Goal: Task Accomplishment & Management: Complete application form

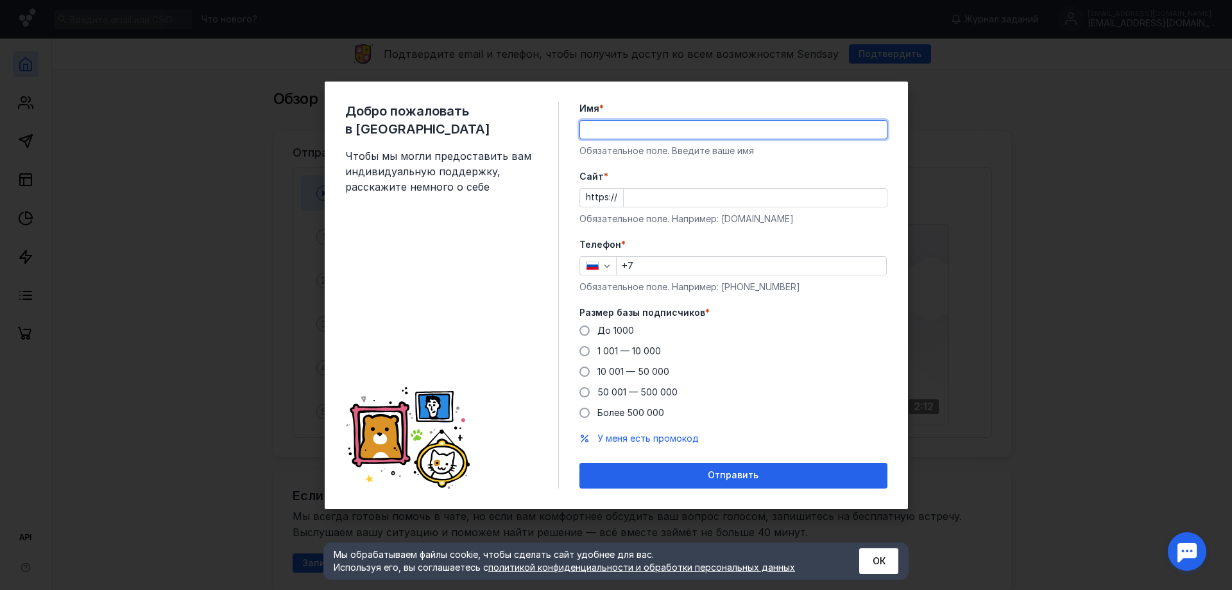
click at [660, 128] on input "Имя *" at bounding box center [733, 130] width 307 height 18
type input "[PERSON_NAME]"
click at [674, 189] on input "Cайт *" at bounding box center [755, 198] width 263 height 18
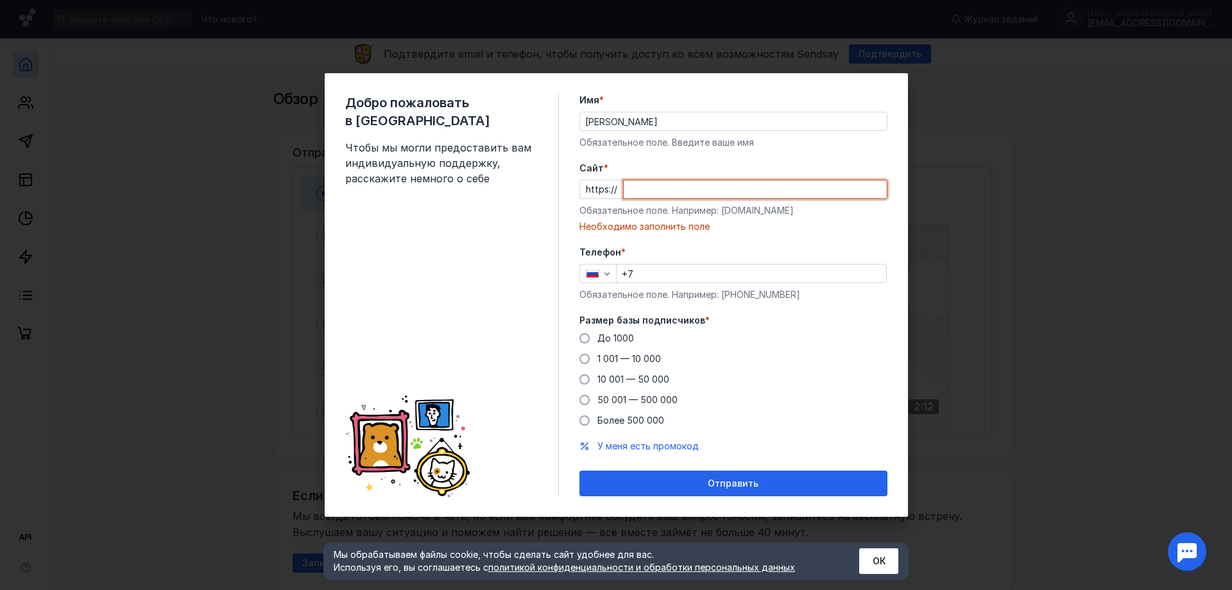
paste input "[DOMAIN_NAME][URL]"
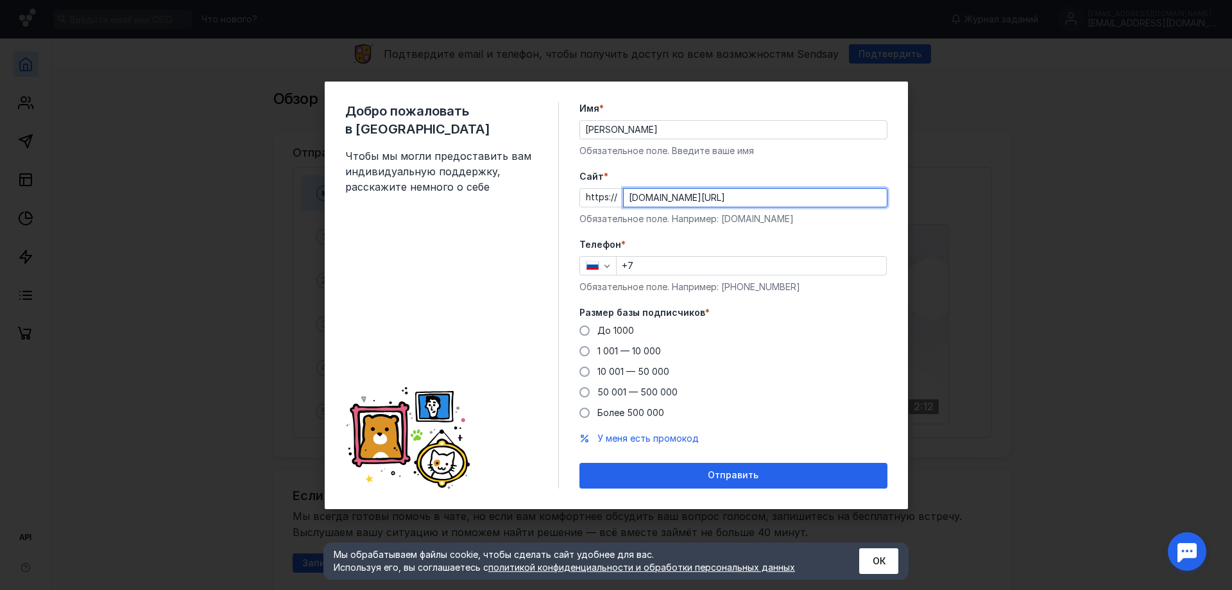
type input "[DOMAIN_NAME][URL]"
click at [776, 264] on input "+7" at bounding box center [752, 266] width 270 height 18
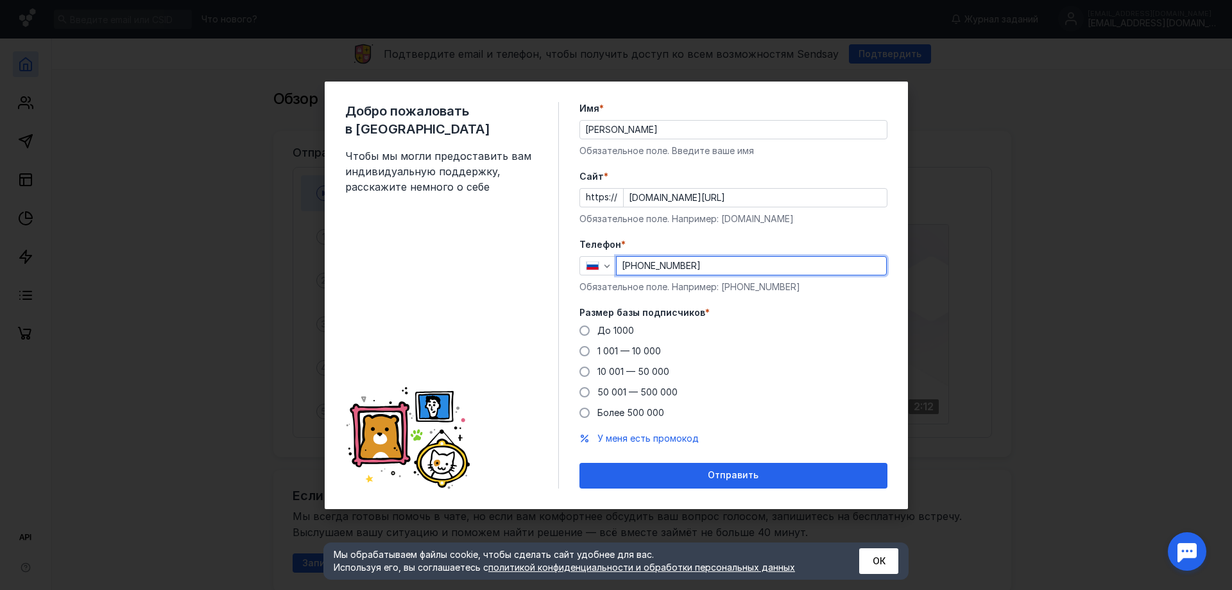
click at [731, 271] on input "[PHONE_NUMBER]" at bounding box center [752, 266] width 270 height 18
click at [591, 357] on div "До [DATE] 1 001 — 10 000 10 001 — 50 000 50 001 — 500 000 Более 500 000" at bounding box center [733, 371] width 308 height 95
click at [591, 357] on label "1 001 — 10 000" at bounding box center [619, 351] width 81 height 13
click at [0, 0] on input "1 001 — 10 000" at bounding box center [0, 0] width 0 height 0
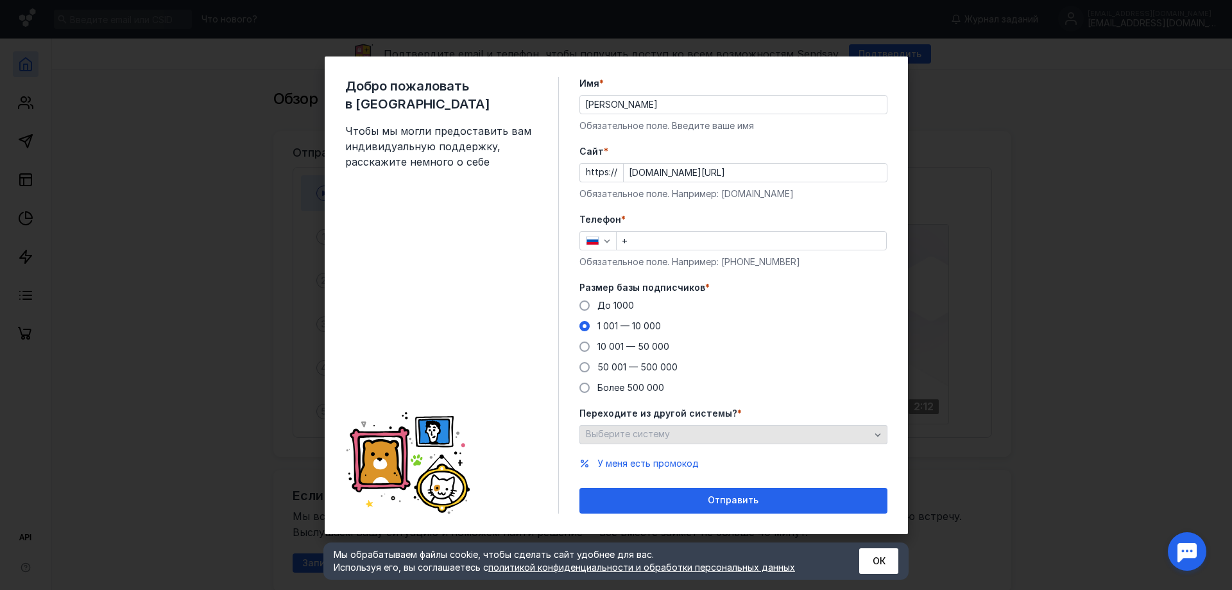
click at [658, 436] on span "Выберите систему" at bounding box center [628, 433] width 84 height 11
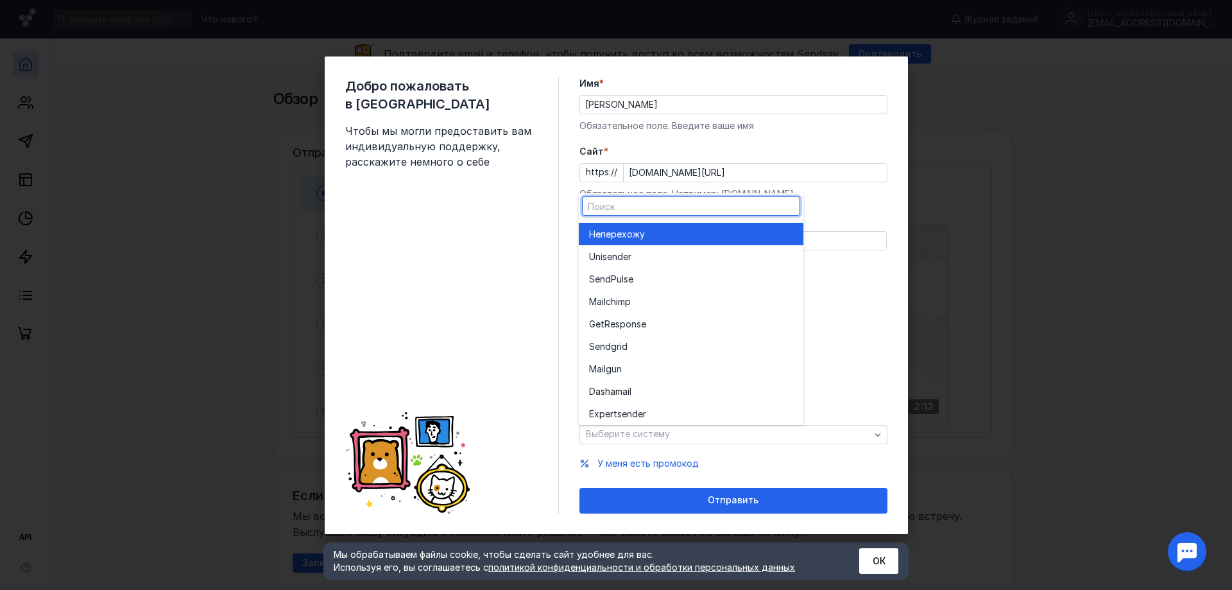
click at [649, 241] on div "Не перехожу" at bounding box center [691, 234] width 204 height 22
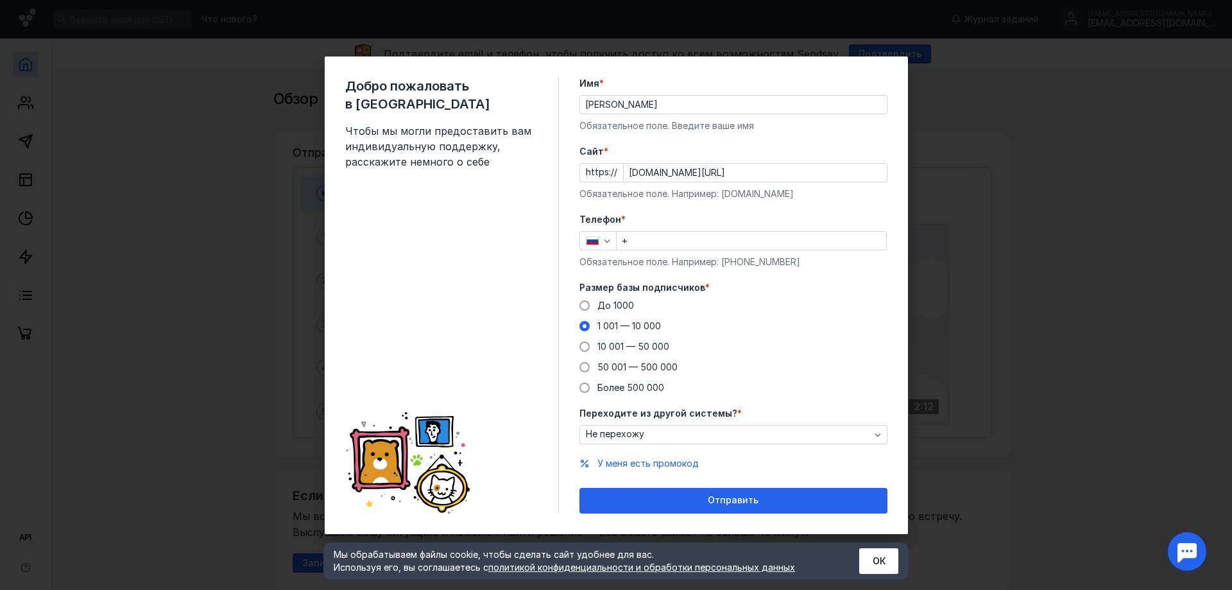
click at [681, 237] on input "+" at bounding box center [752, 241] width 270 height 18
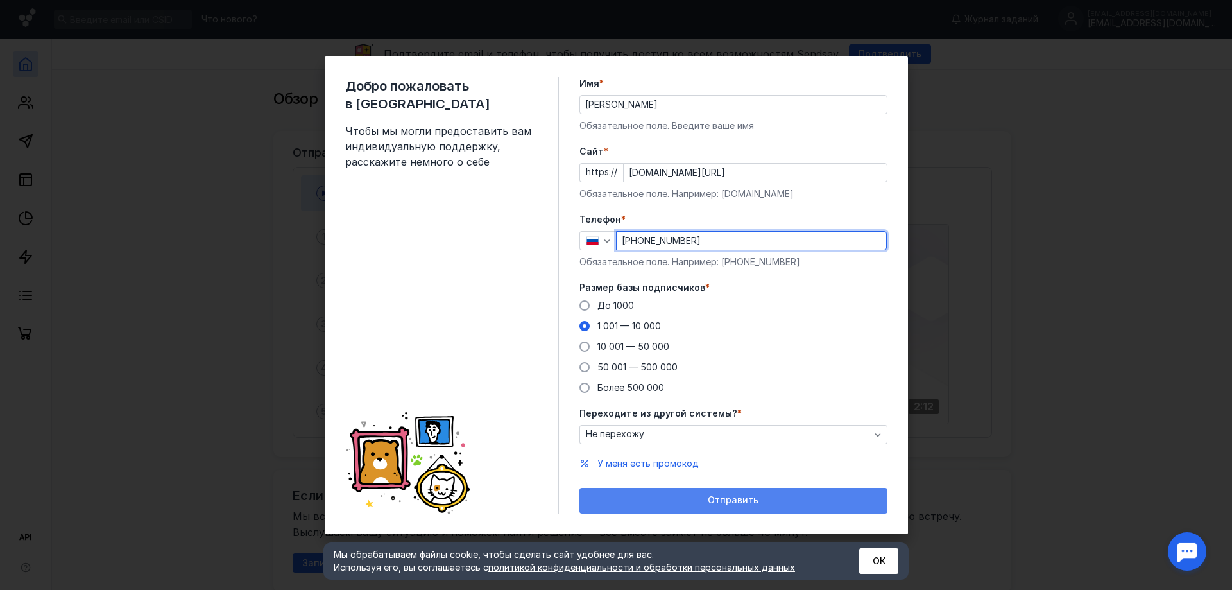
type input "[PHONE_NUMBER]"
click at [660, 490] on div "Отправить" at bounding box center [733, 501] width 308 height 26
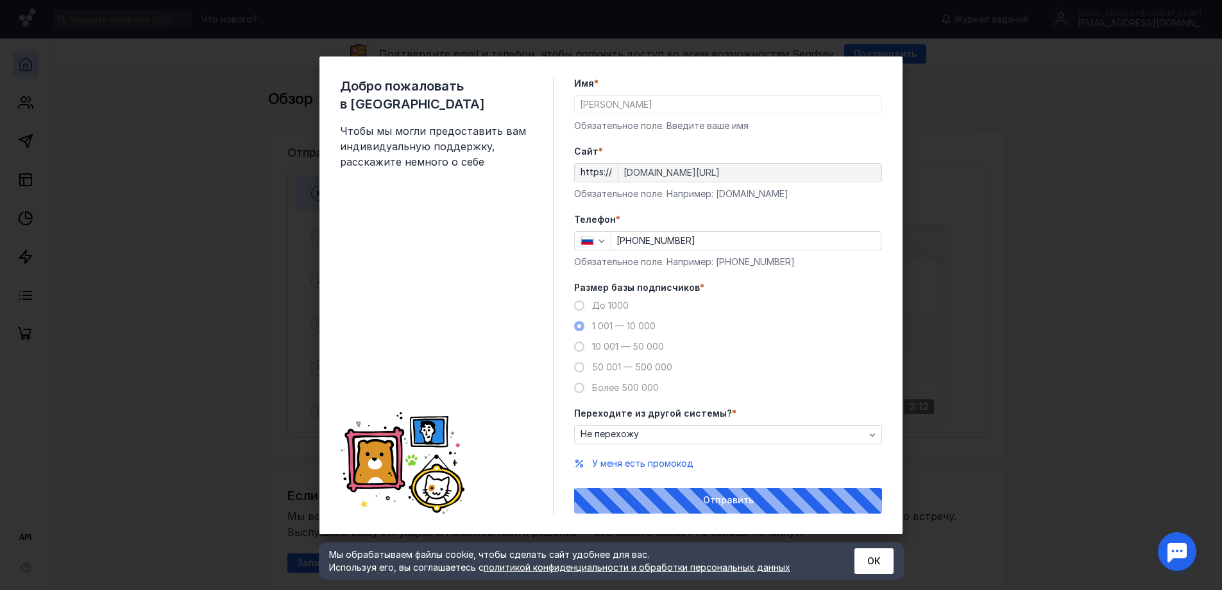
click at [872, 546] on div "Мы обрабатываем файлы cookie, чтобы сделать сайт удобнее для вас. Используя его…" at bounding box center [611, 560] width 585 height 37
click at [862, 554] on button "ОК" at bounding box center [874, 561] width 39 height 26
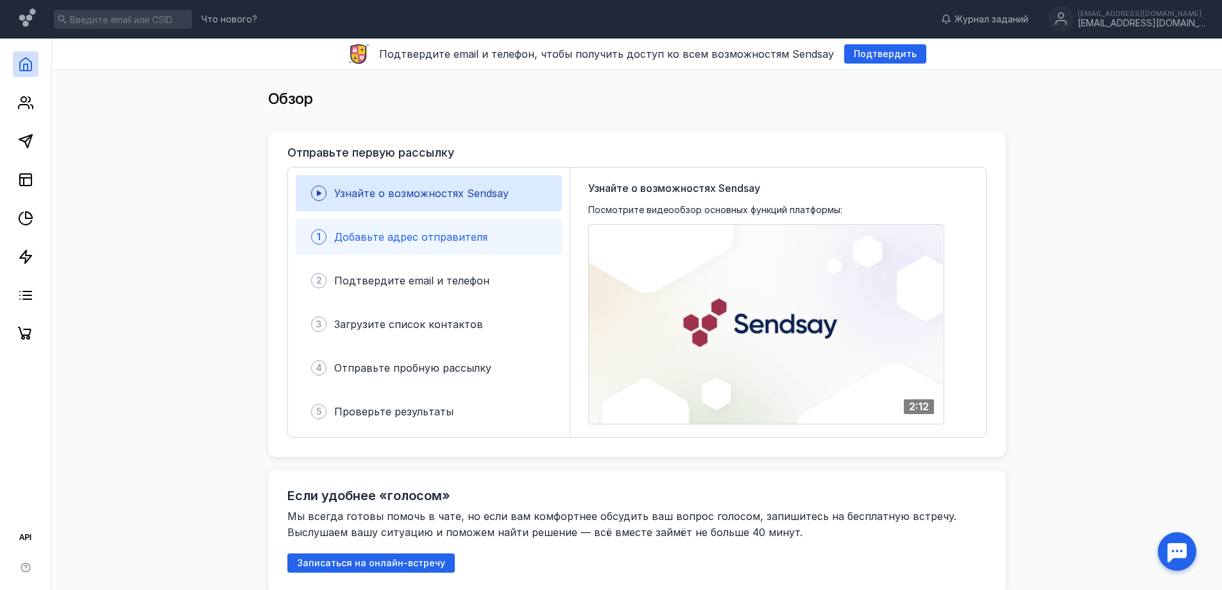
click at [414, 227] on div "1 Добавьте адрес отправителя" at bounding box center [429, 237] width 266 height 36
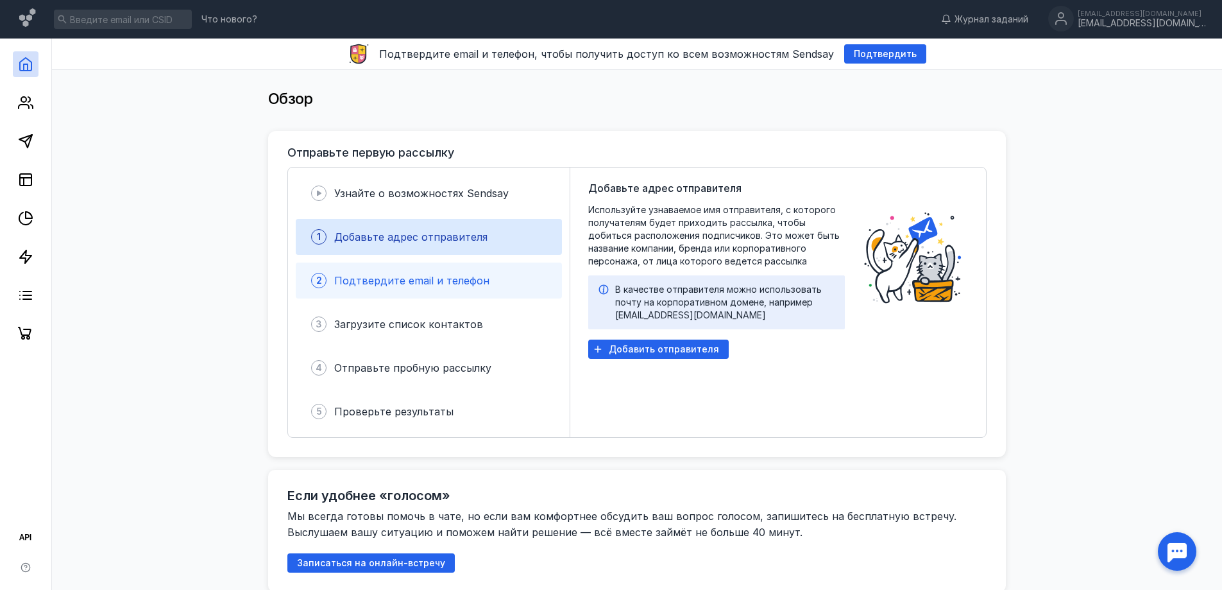
click at [515, 279] on div "2 Подтвердите email и телефон" at bounding box center [429, 280] width 266 height 36
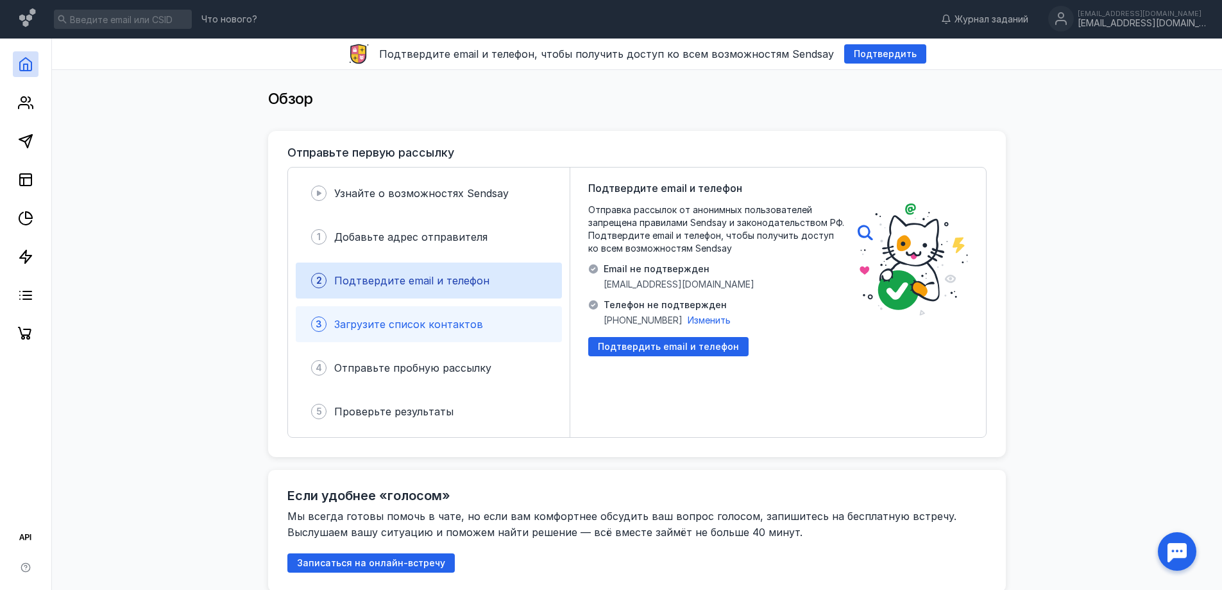
click at [520, 312] on div "3 Загрузите список контактов" at bounding box center [429, 324] width 266 height 36
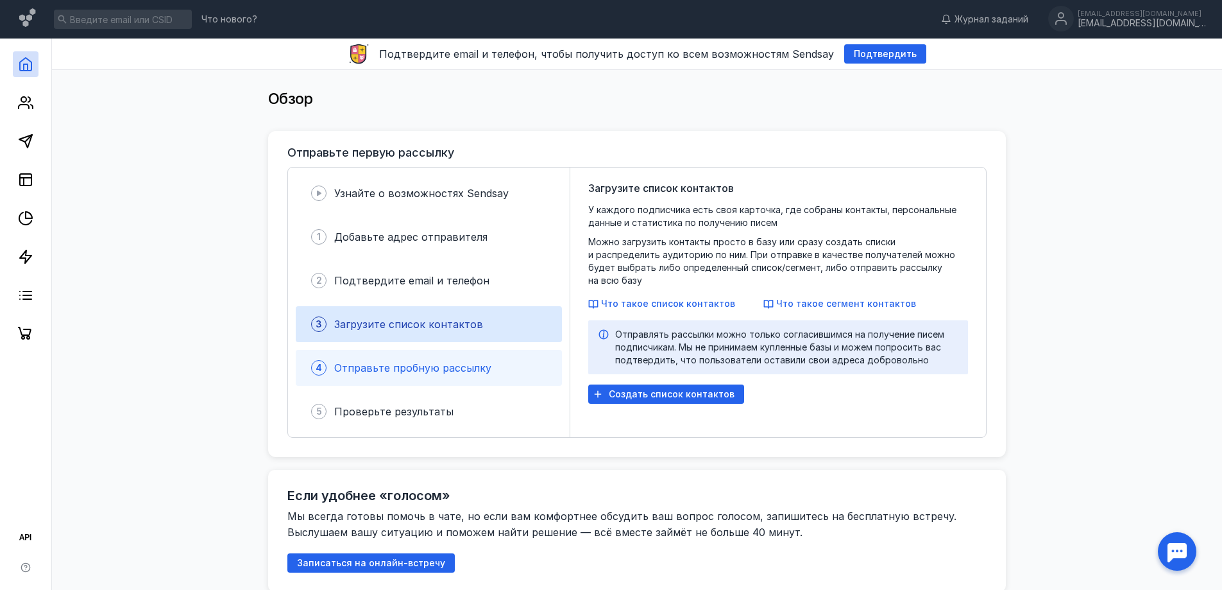
click at [493, 382] on div "4 Отправьте пробную рассылку" at bounding box center [429, 368] width 266 height 36
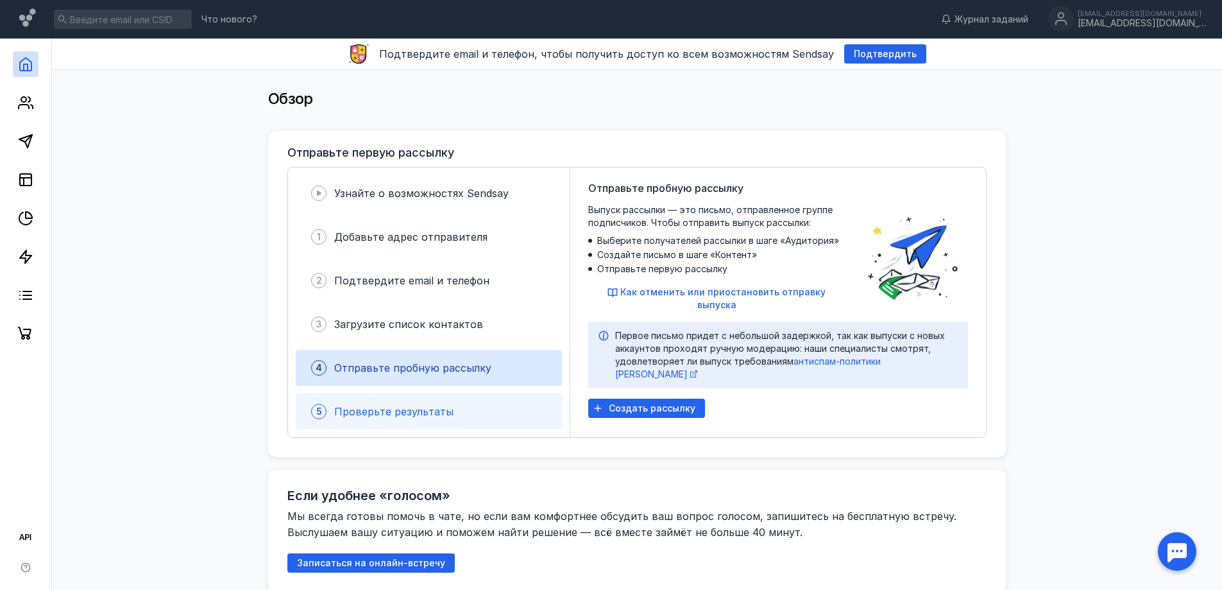
click at [475, 408] on div "5 Проверьте результаты" at bounding box center [429, 411] width 266 height 36
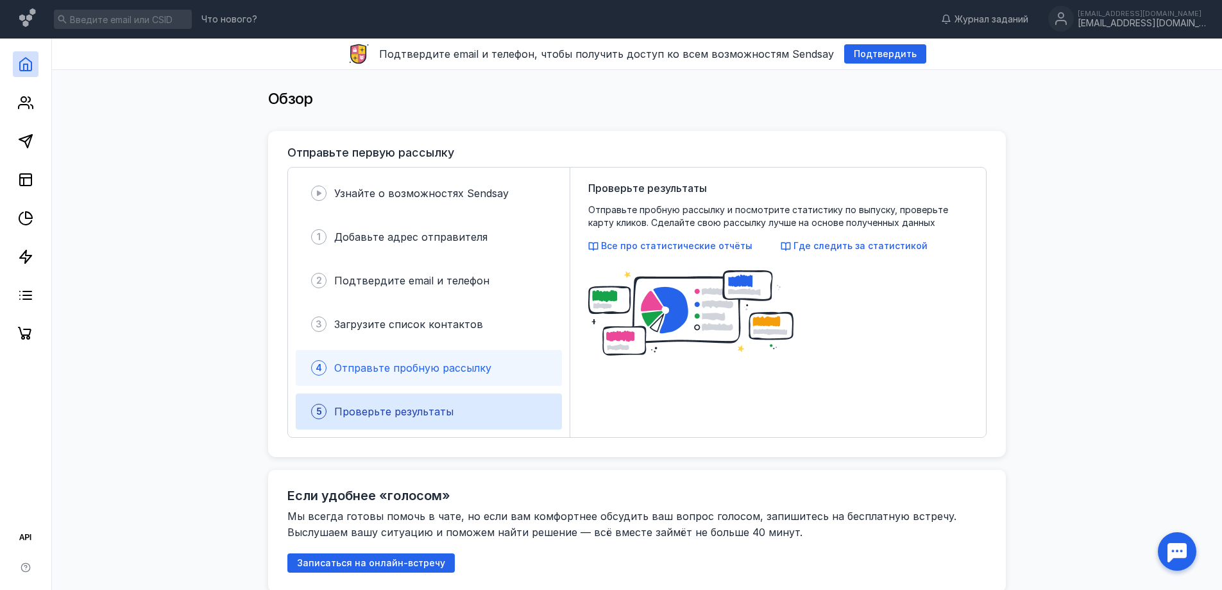
click at [461, 384] on div "4 Отправьте пробную рассылку" at bounding box center [429, 368] width 266 height 36
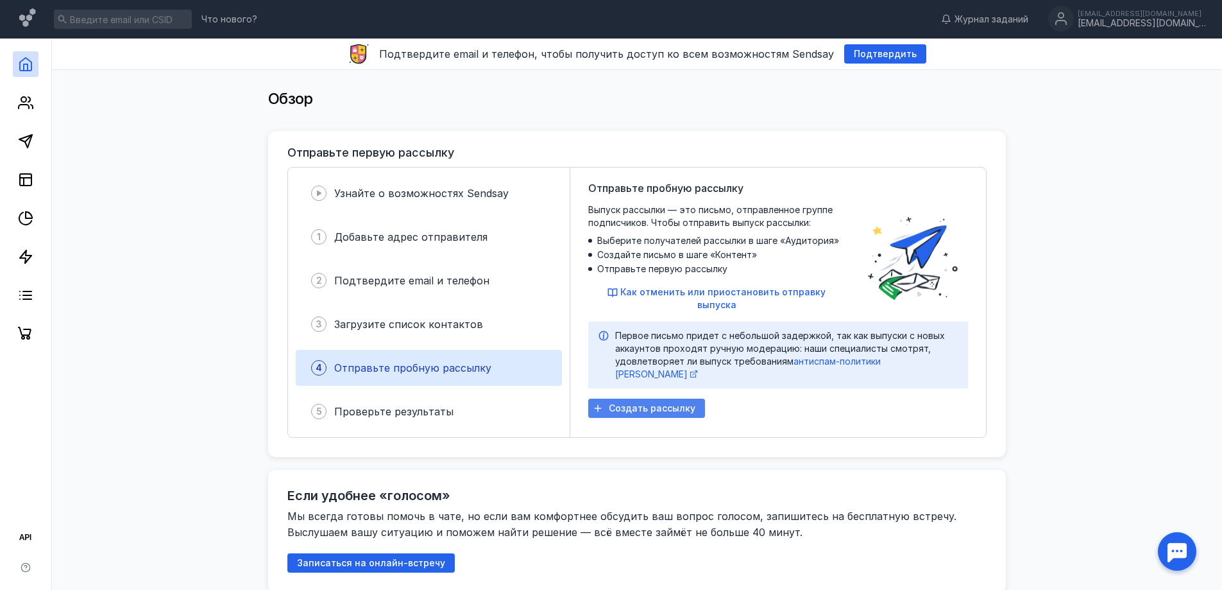
click at [647, 403] on span "Создать рассылку" at bounding box center [652, 408] width 87 height 11
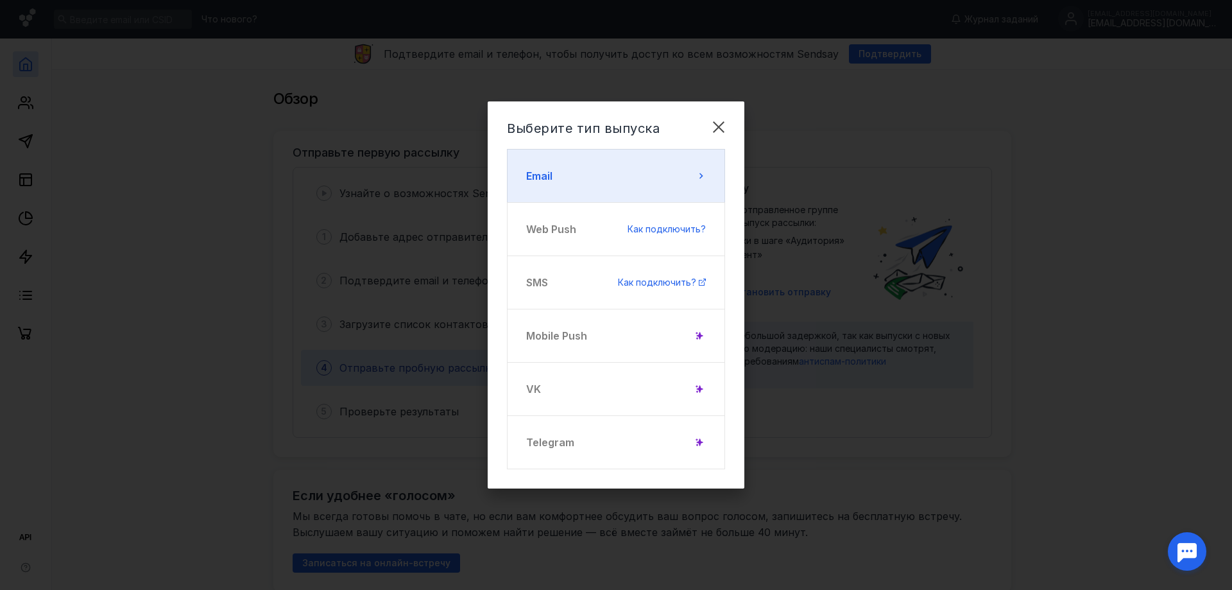
click at [621, 187] on button "Email" at bounding box center [616, 176] width 218 height 54
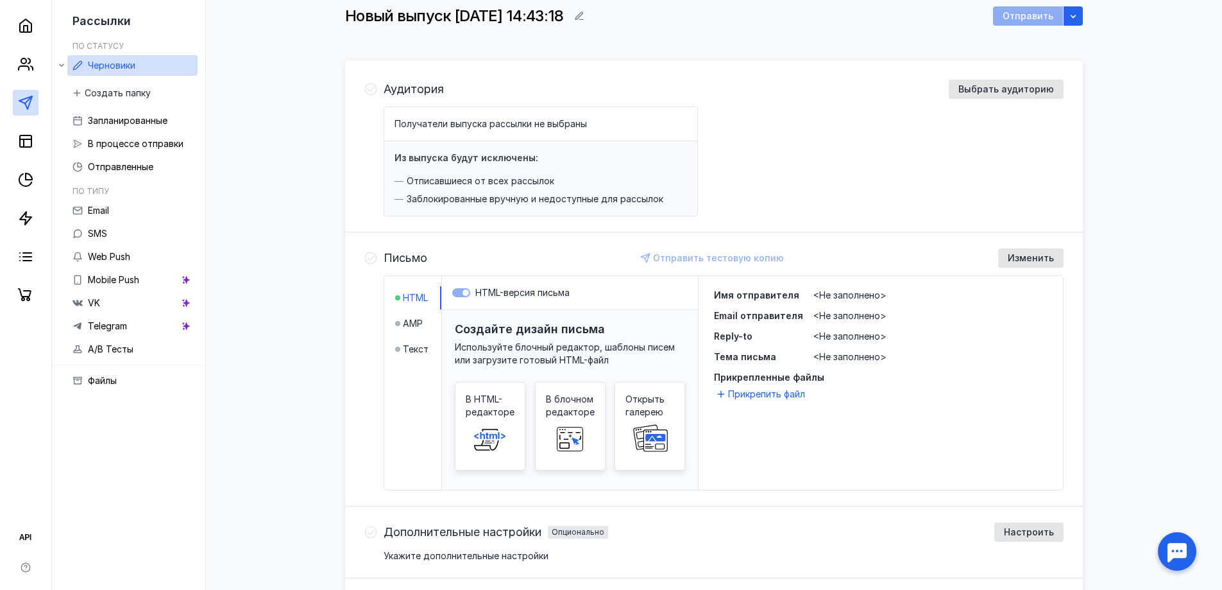
scroll to position [19, 0]
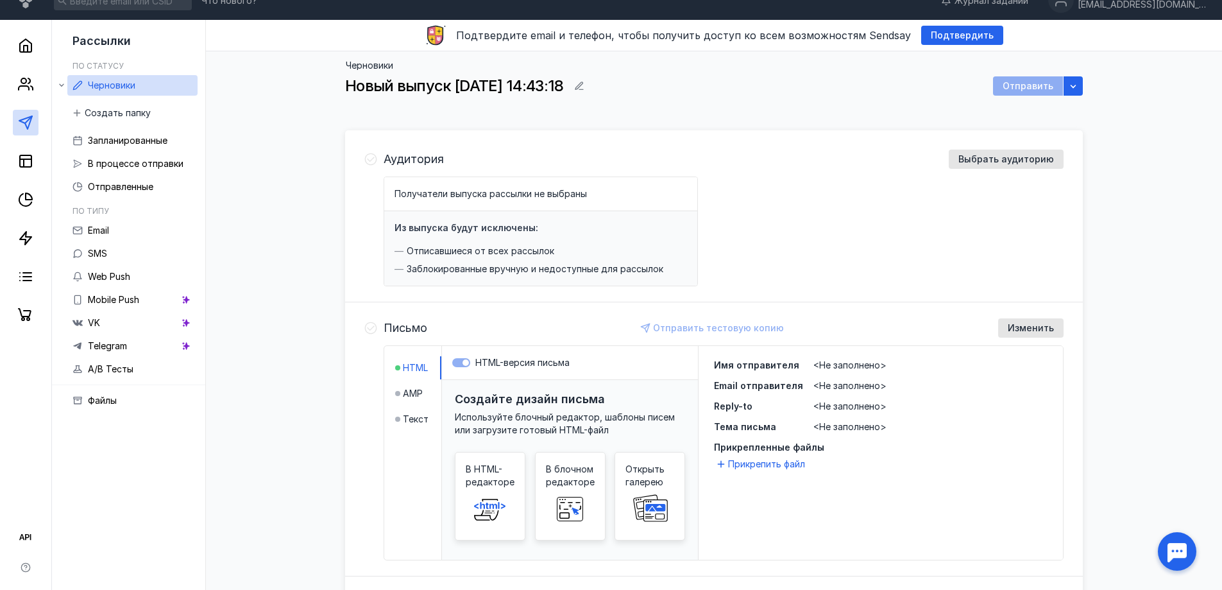
drag, startPoint x: 637, startPoint y: 239, endPoint x: 613, endPoint y: 236, distance: 23.9
click at [633, 239] on div "Из выпуска будут исключены: Отписавшиеся от всех рассылок Заблокированные вручн…" at bounding box center [540, 248] width 313 height 74
click at [545, 195] on span "Получатели выпуска рассылки не выбраны" at bounding box center [491, 193] width 193 height 11
click at [1018, 164] on span "Выбрать аудиторию" at bounding box center [1007, 159] width 96 height 11
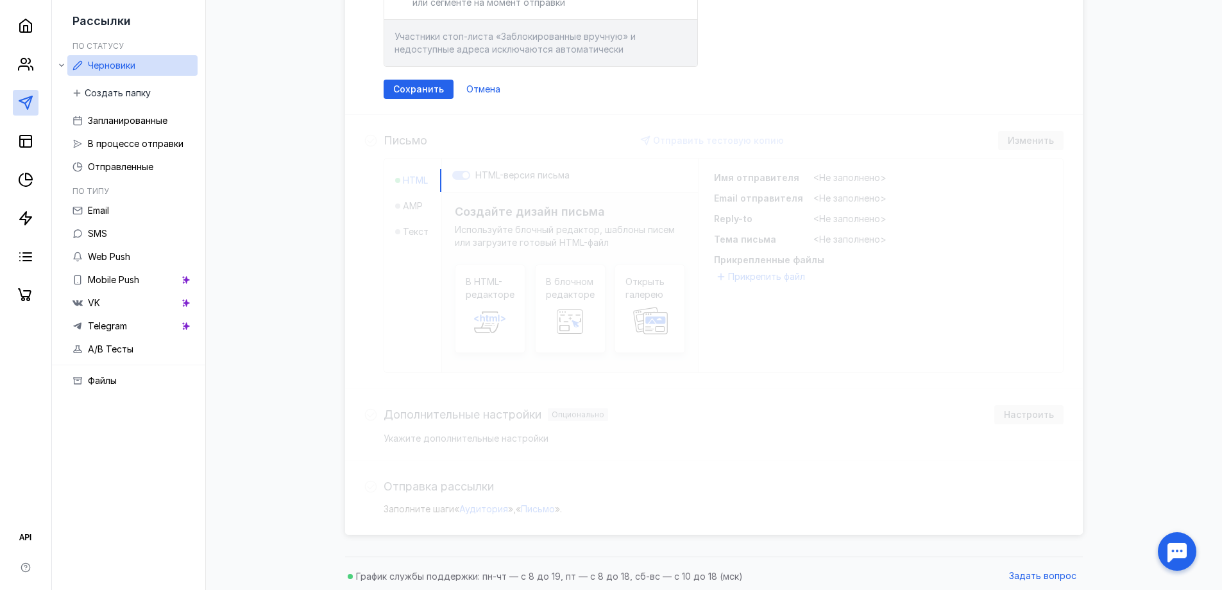
scroll to position [394, 0]
